Goal: Task Accomplishment & Management: Manage account settings

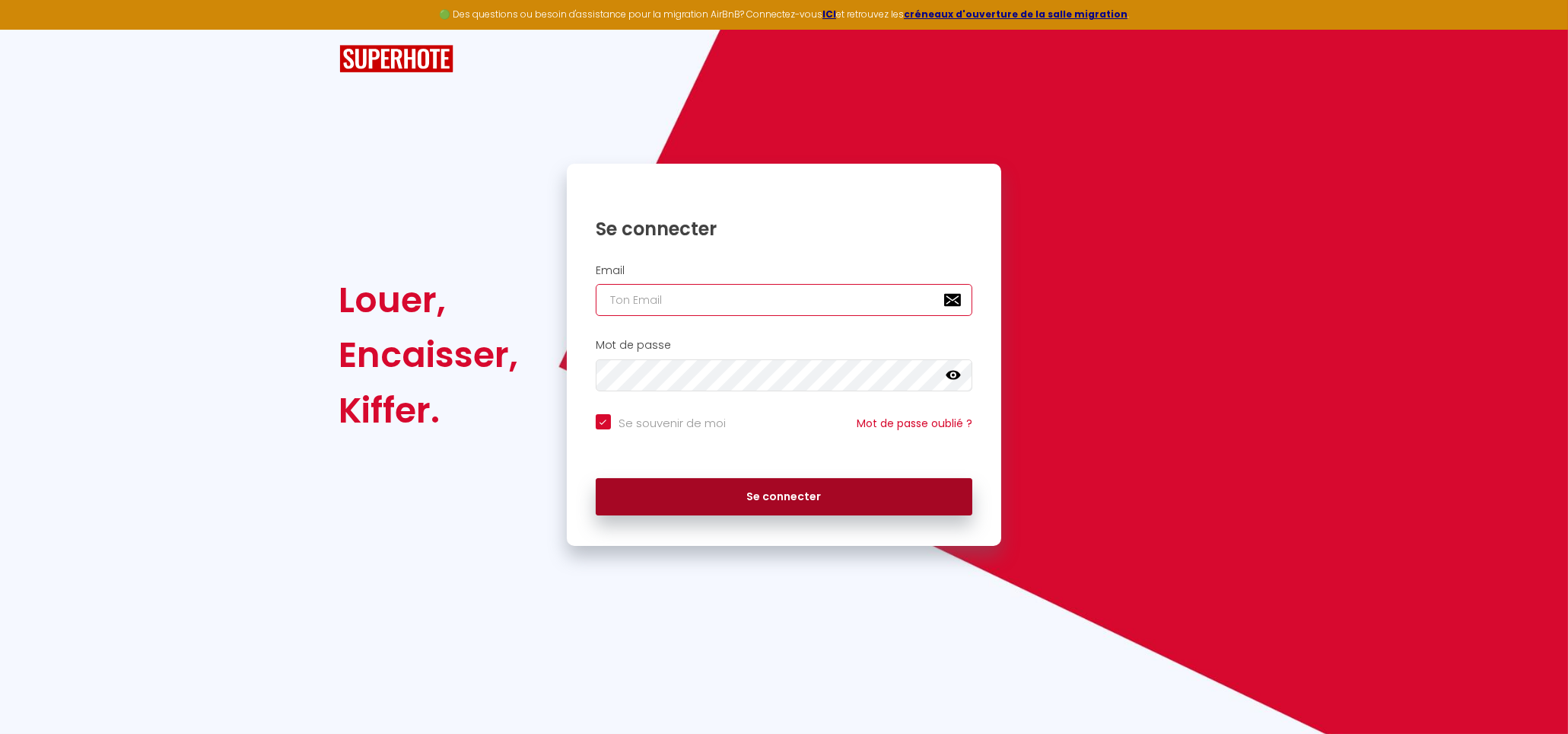
type input "[EMAIL_ADDRESS][DOMAIN_NAME]"
click at [739, 503] on button "Se connecter" at bounding box center [784, 497] width 378 height 38
checkbox input "true"
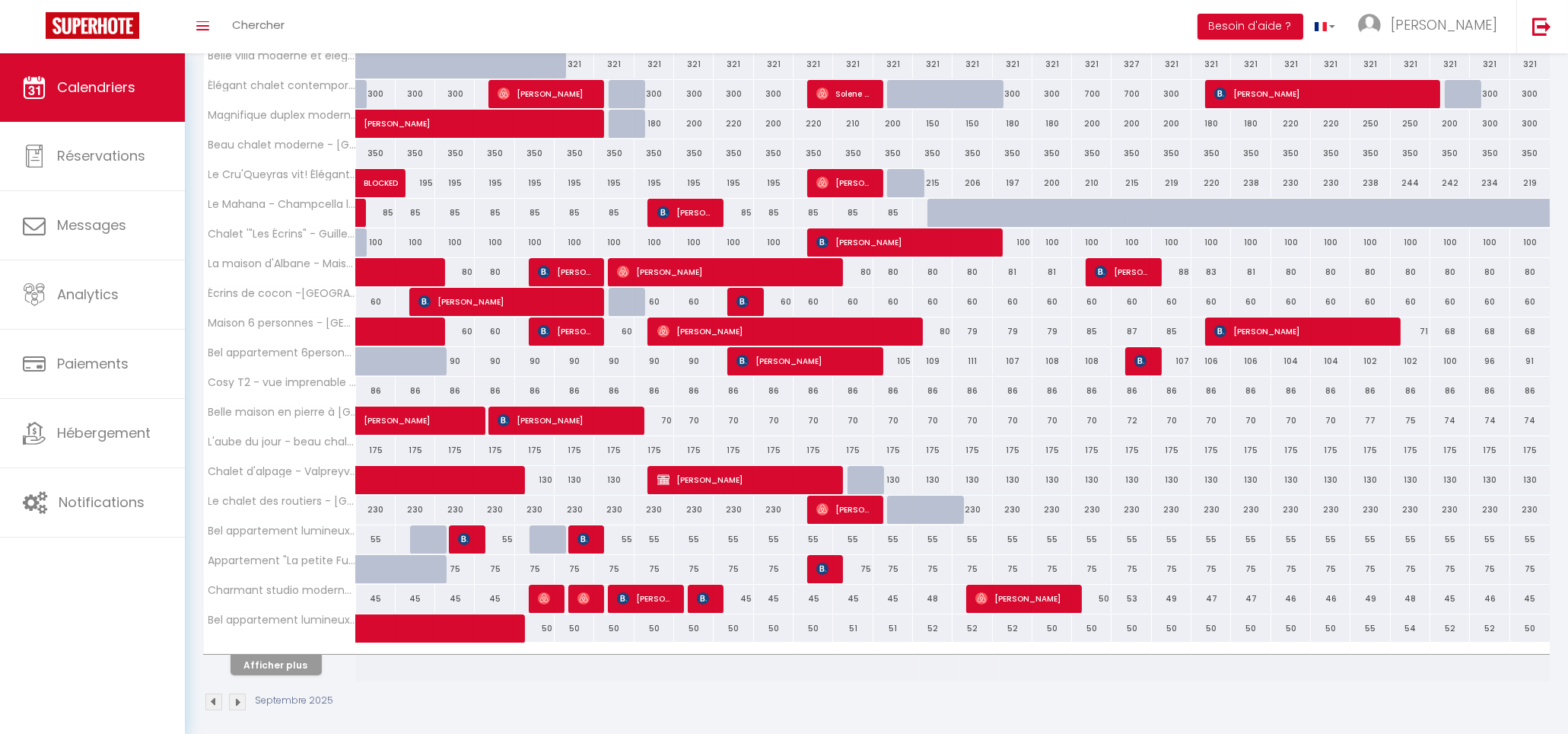
scroll to position [279, 0]
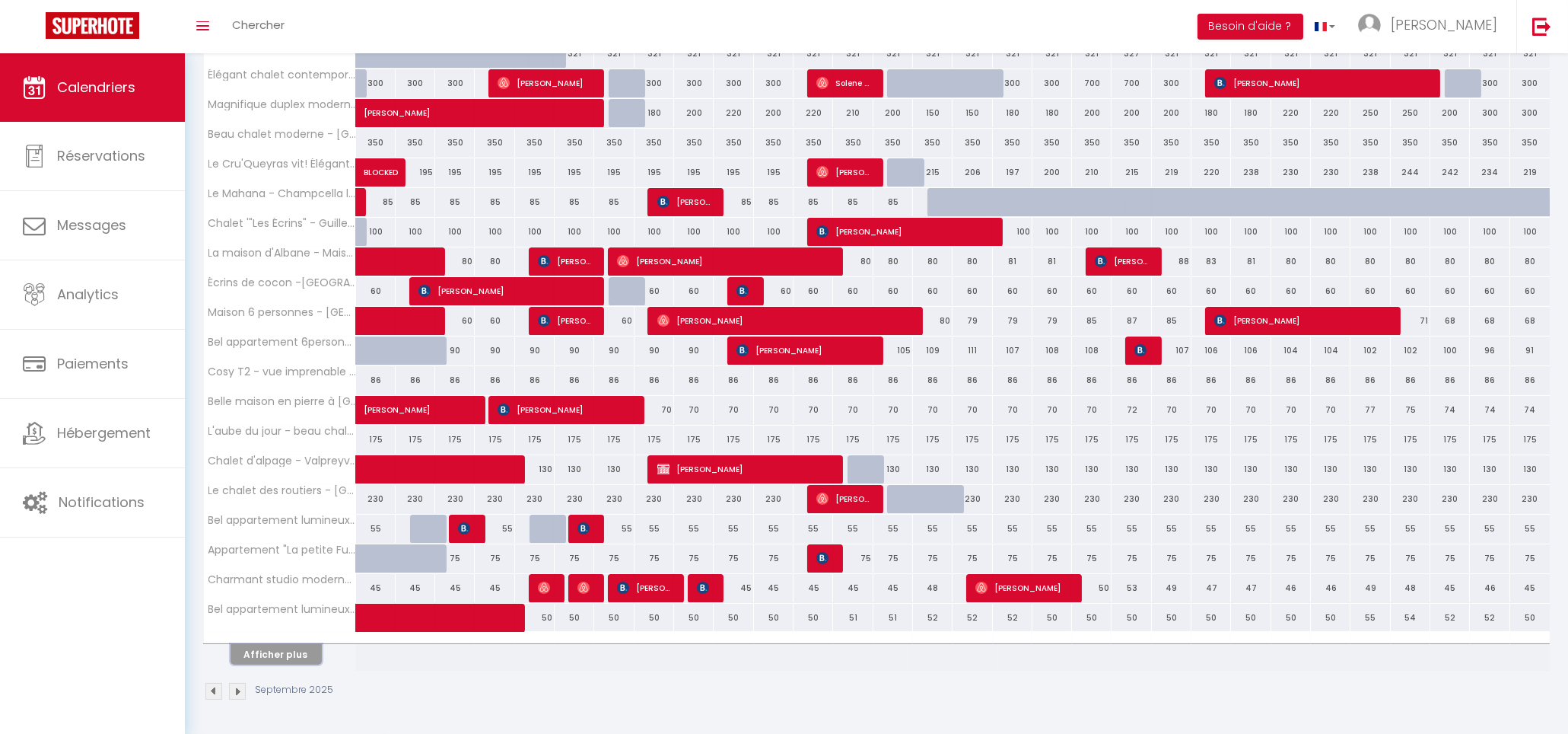
click at [288, 645] on button "Afficher plus" at bounding box center [276, 654] width 92 height 20
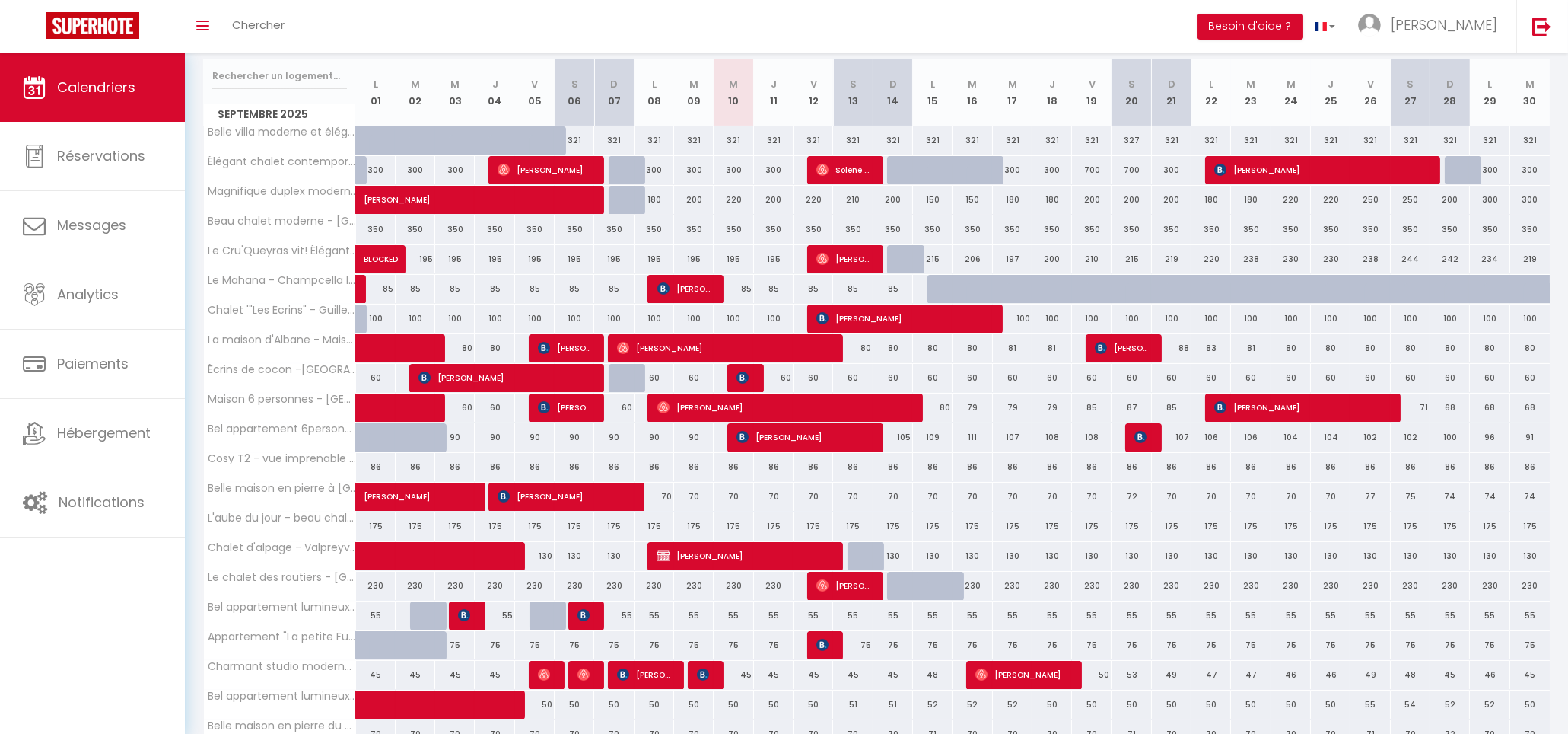
scroll to position [0, 0]
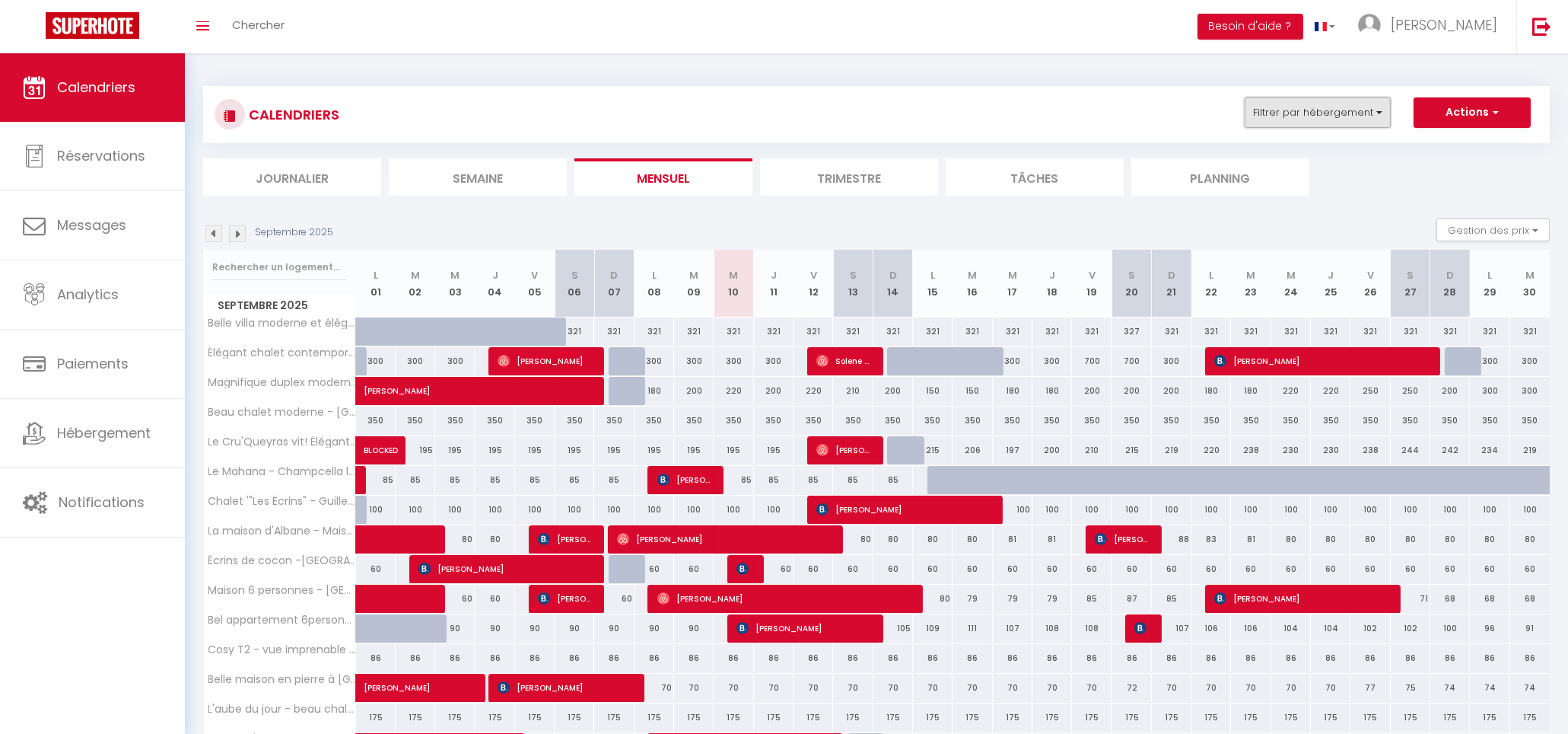
click at [1326, 113] on button "Filtrer par hébergement" at bounding box center [1317, 113] width 146 height 30
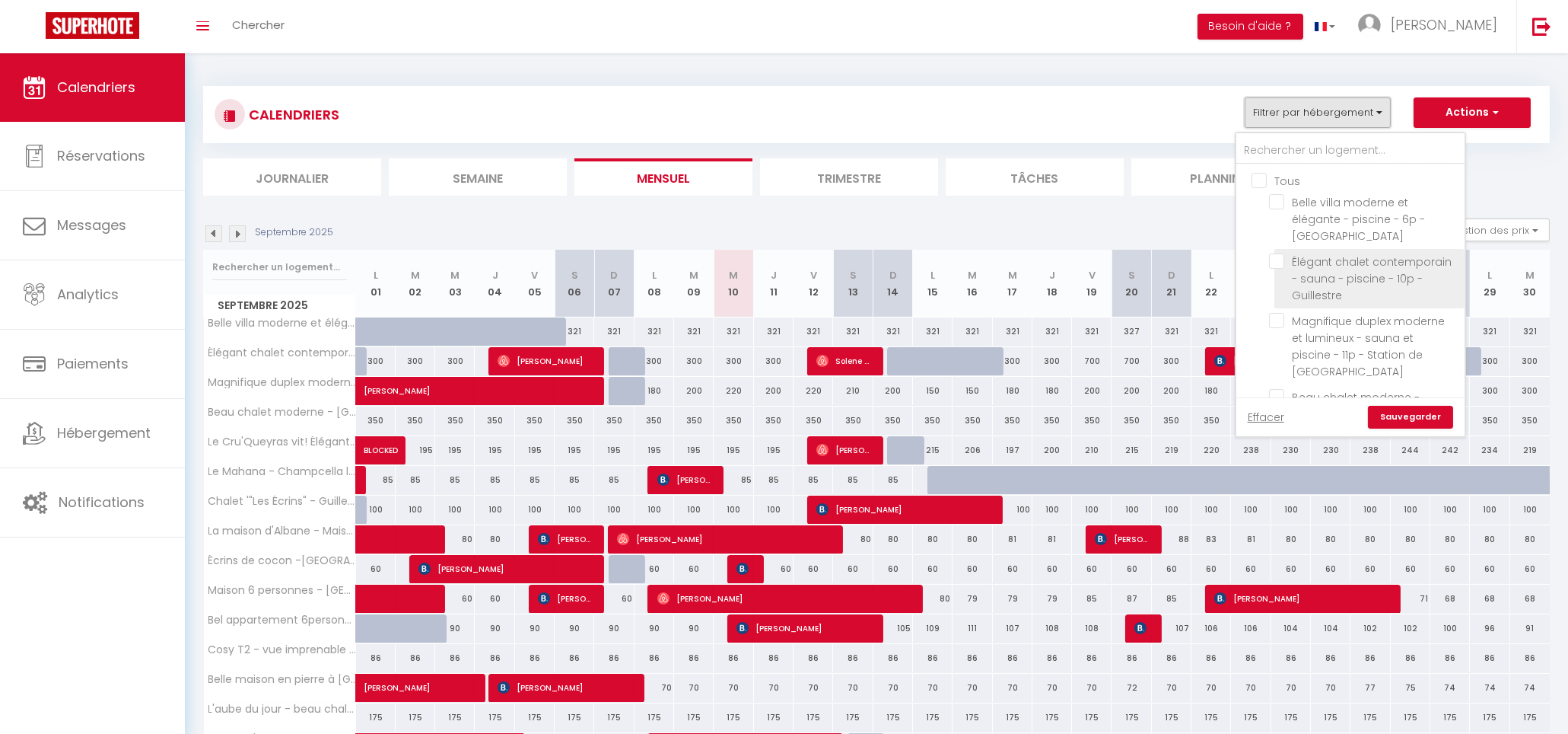
scroll to position [6, 0]
click at [1282, 258] on input "Élégant chalet contemporain - sauna - piscine - 10p - Guillestre" at bounding box center [1364, 255] width 190 height 15
checkbox input "true"
checkbox input "false"
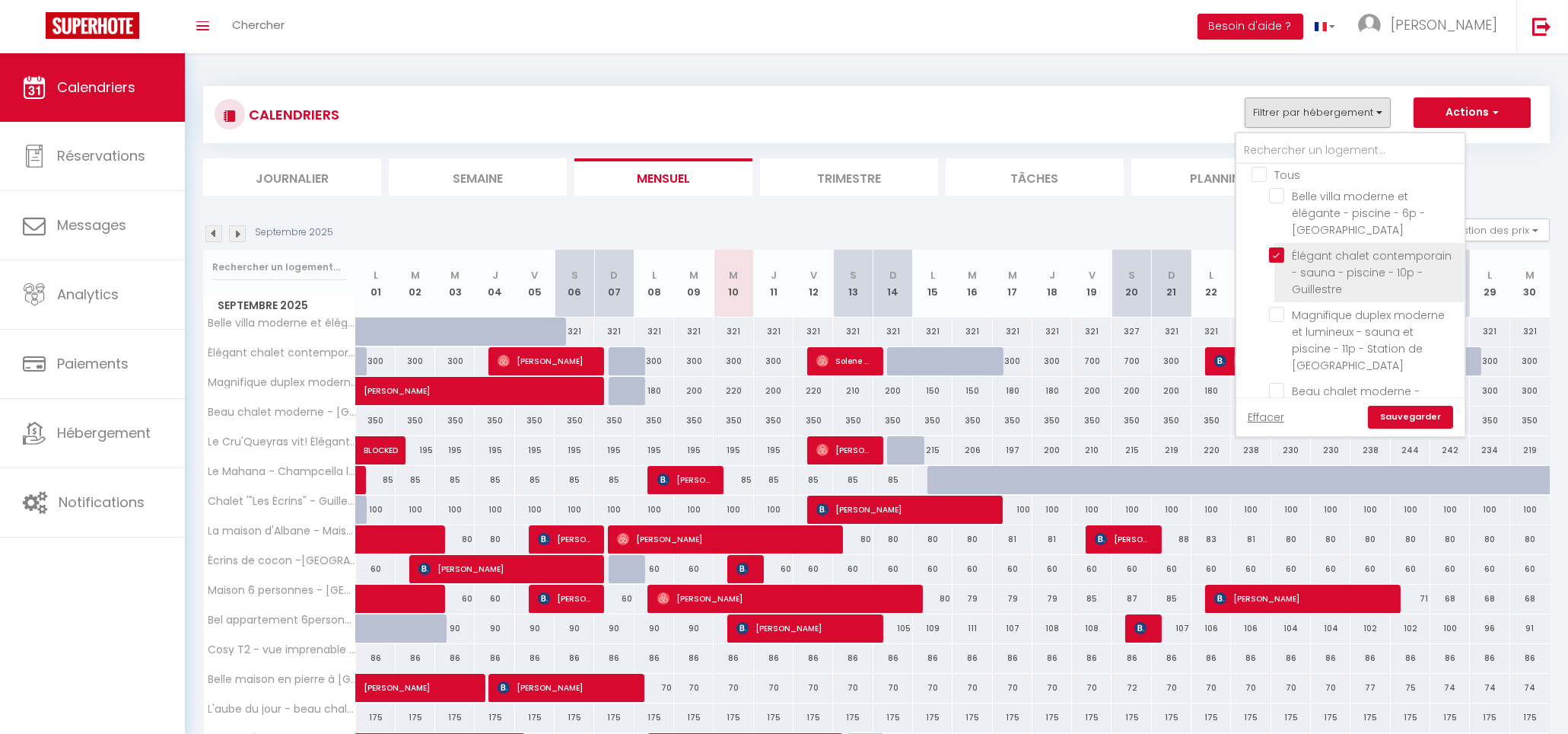
checkbox input "false"
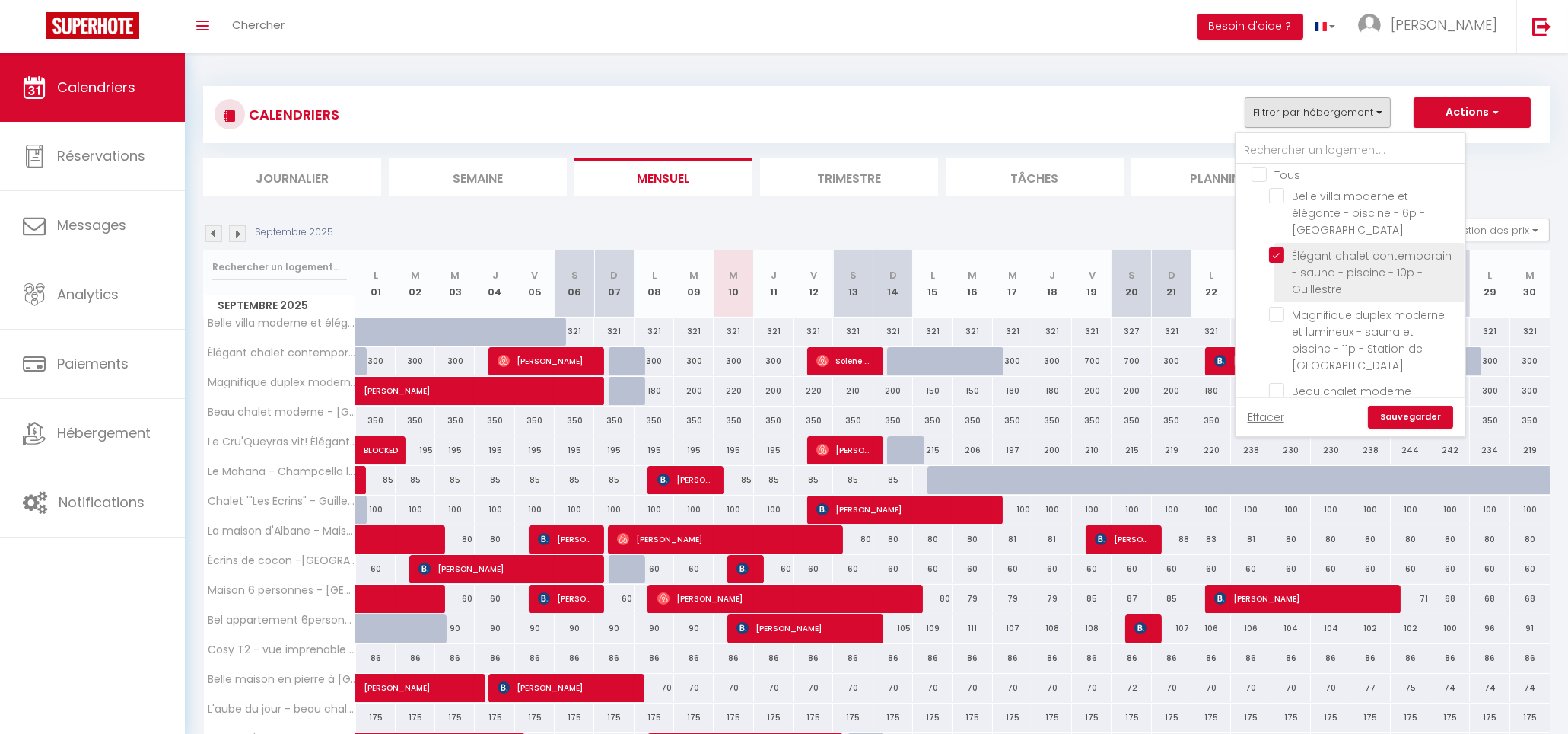
checkbox input "false"
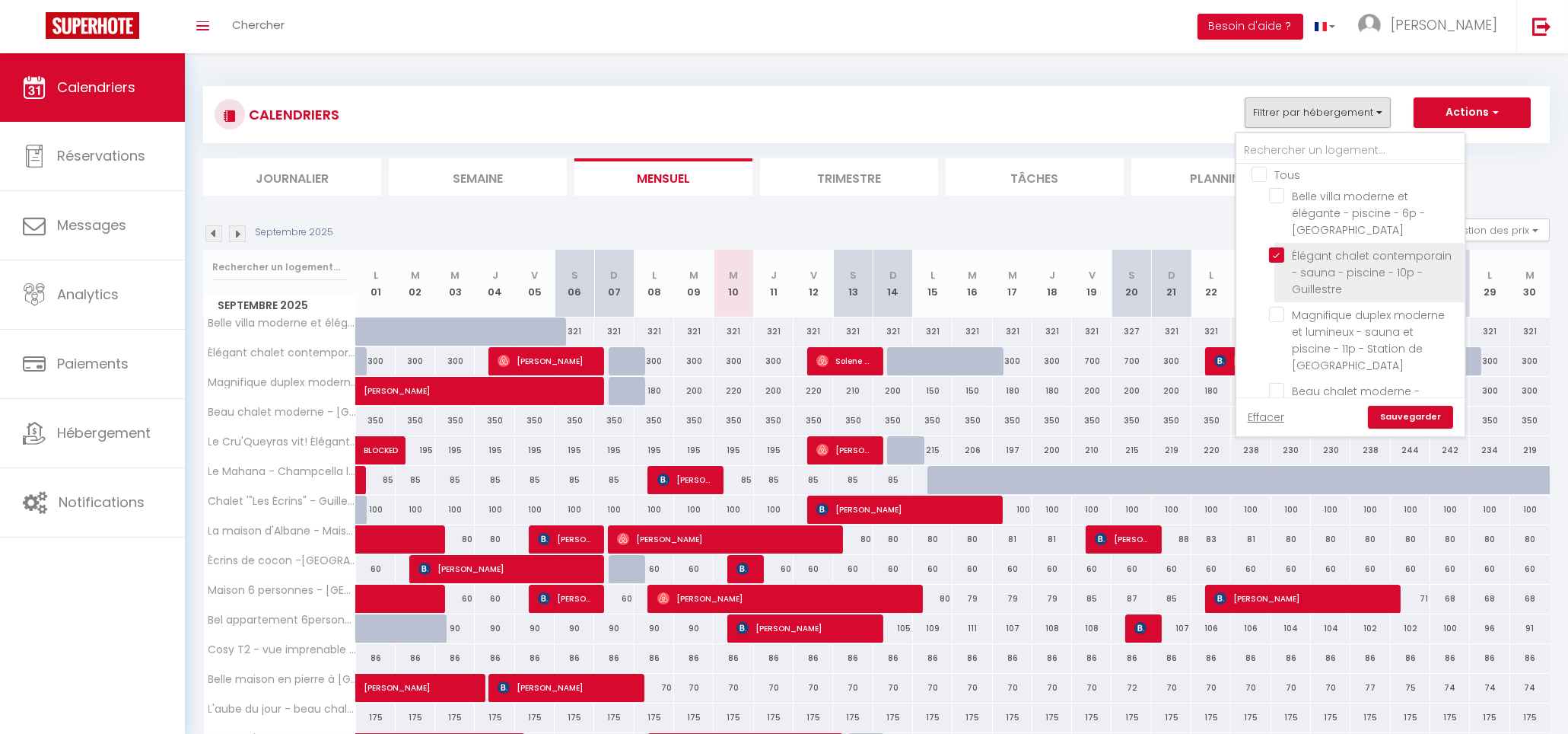
checkbox input "false"
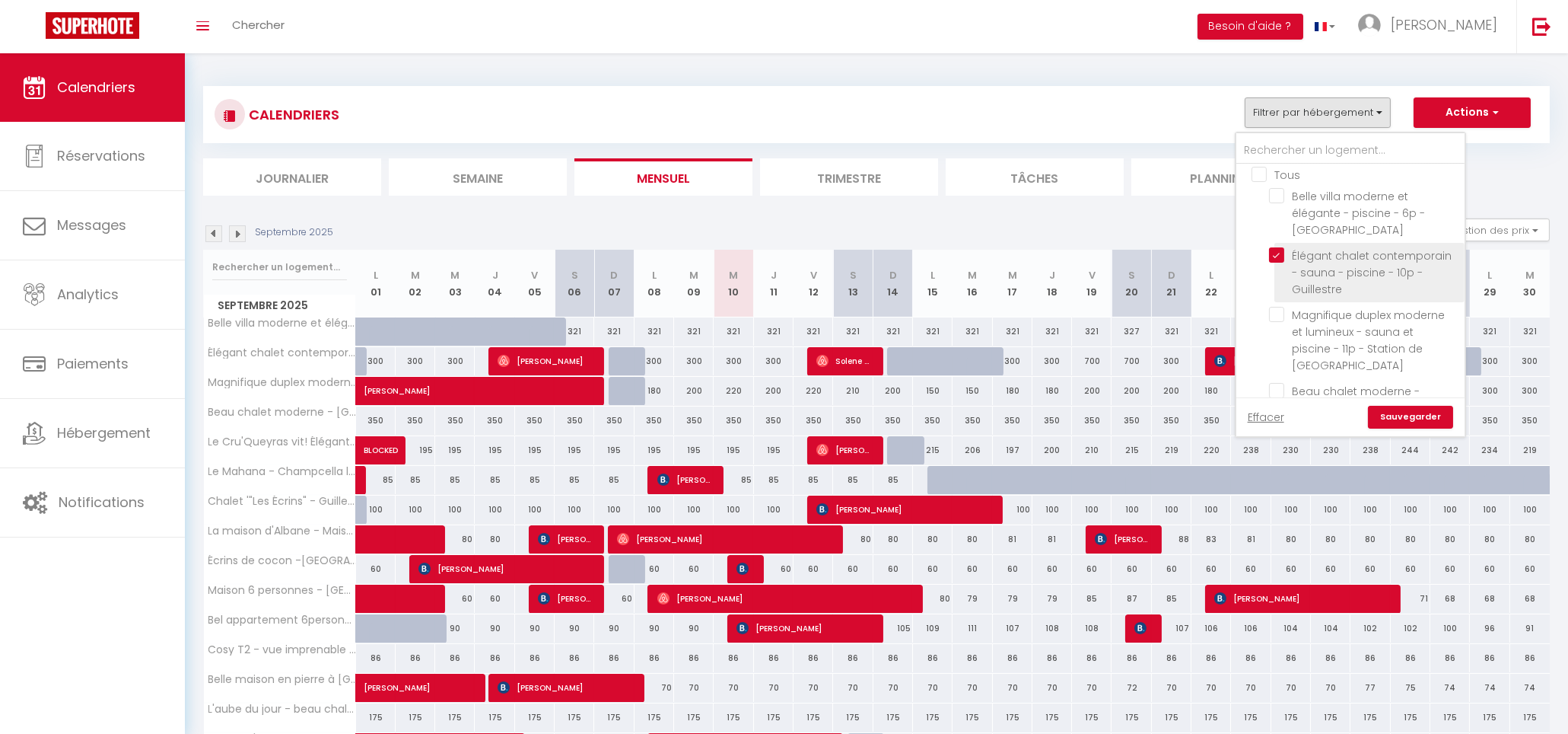
checkbox input "false"
click at [1390, 412] on link "Sauvegarder" at bounding box center [1410, 417] width 85 height 23
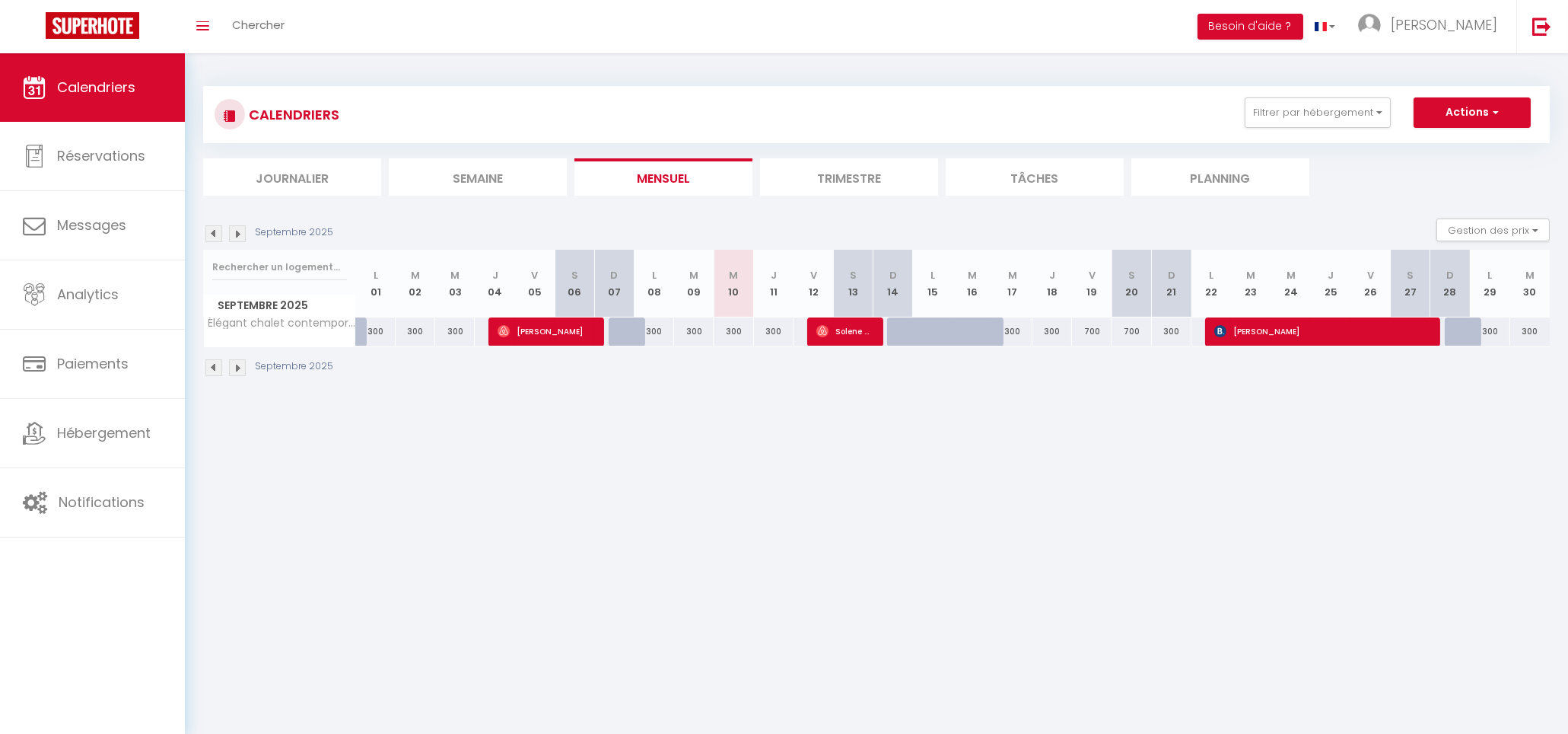
click at [816, 187] on li "Trimestre" at bounding box center [849, 177] width 178 height 37
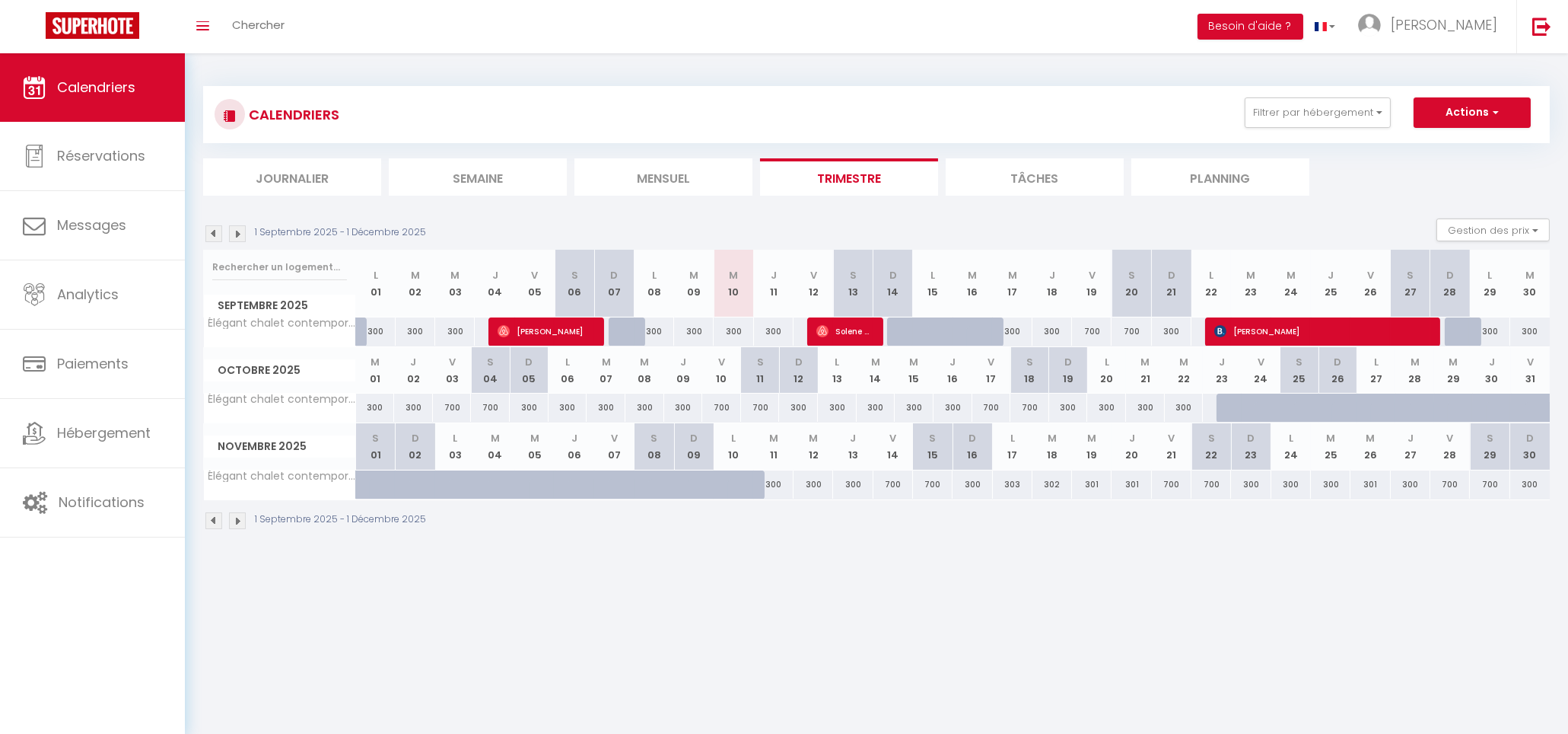
click at [241, 227] on img at bounding box center [237, 234] width 17 height 17
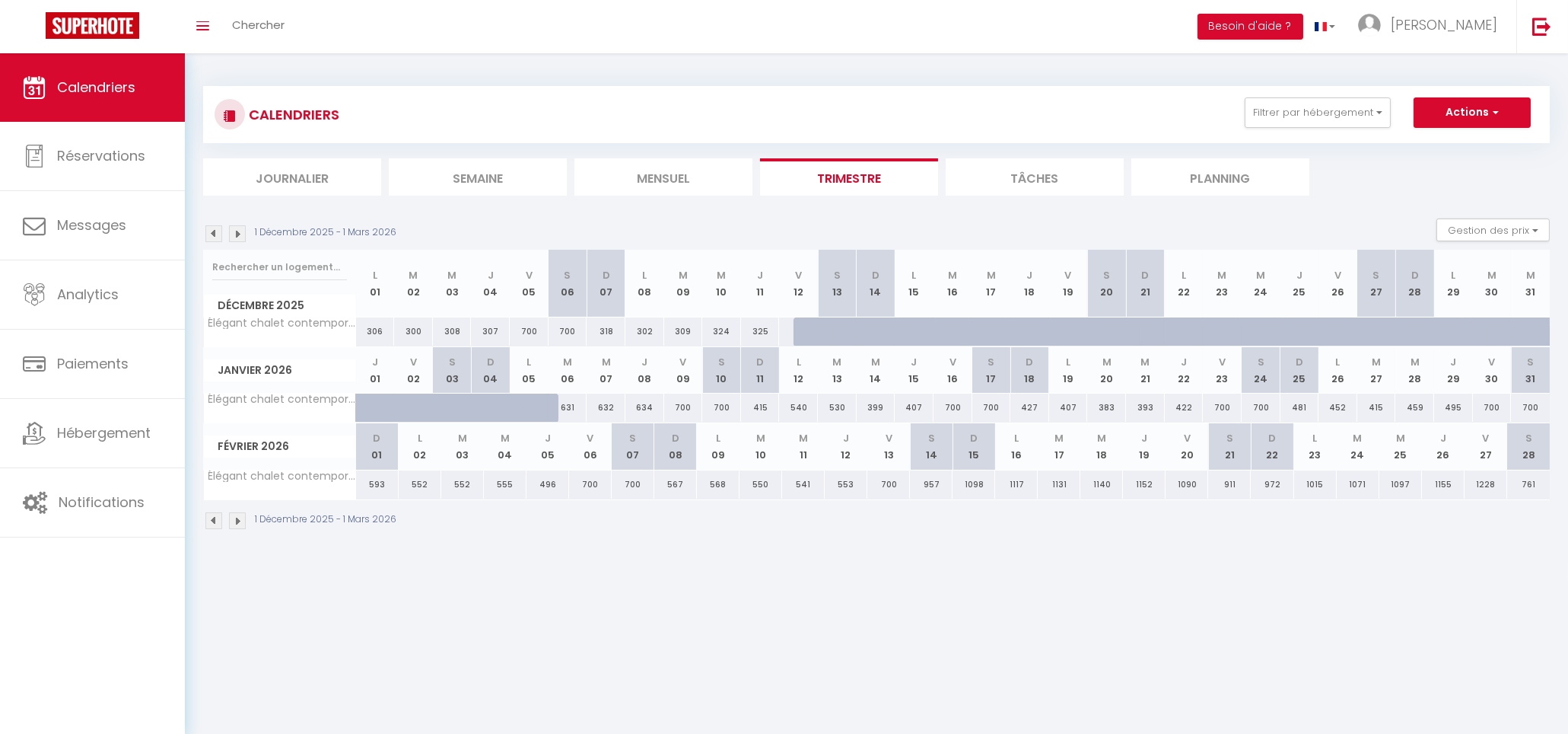
click at [241, 228] on img at bounding box center [237, 234] width 17 height 17
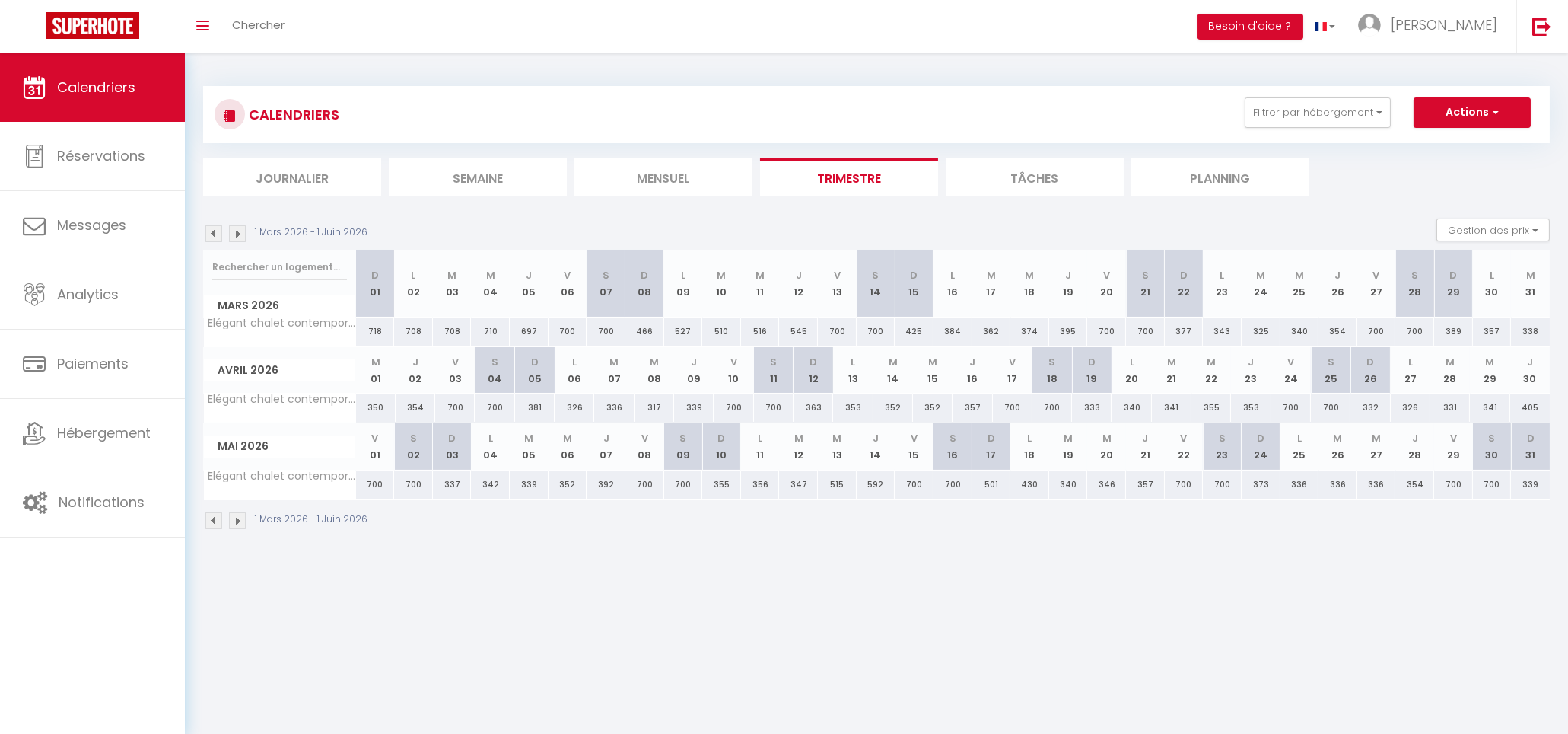
click at [241, 228] on img at bounding box center [237, 234] width 17 height 17
